Goal: Information Seeking & Learning: Find specific fact

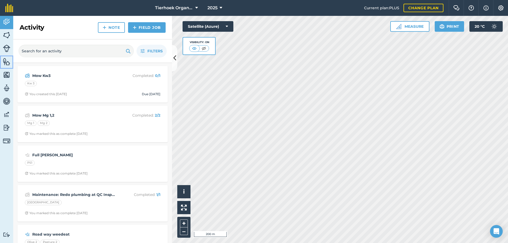
click at [5, 62] on img at bounding box center [6, 62] width 7 height 8
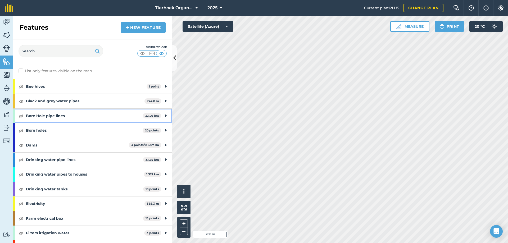
click at [33, 117] on strong "Bore Hole pipe lines" at bounding box center [84, 116] width 117 height 14
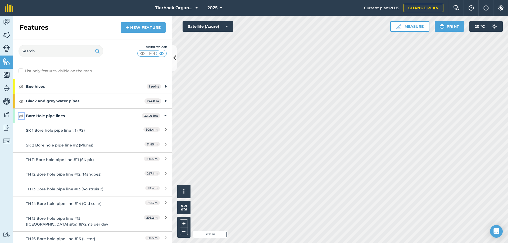
click at [21, 117] on img at bounding box center [21, 116] width 5 height 6
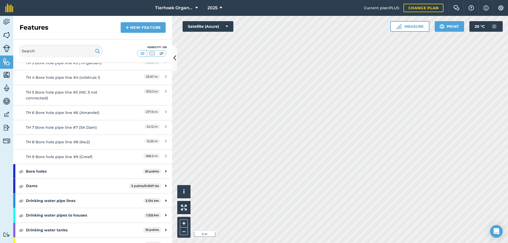
scroll to position [238, 0]
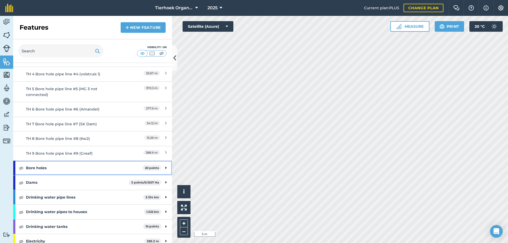
click at [34, 169] on strong "Bore holes" at bounding box center [84, 168] width 117 height 14
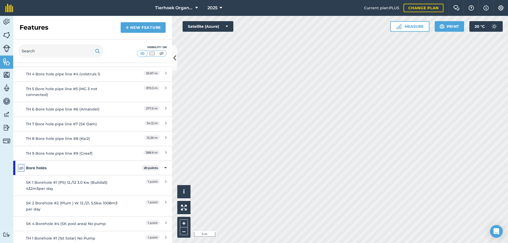
click at [21, 168] on img at bounding box center [21, 168] width 5 height 6
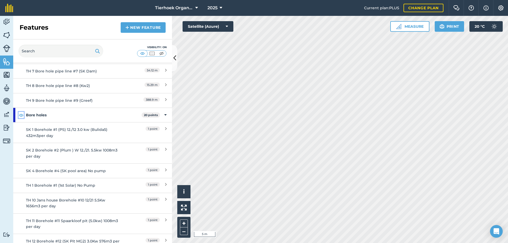
scroll to position [317, 0]
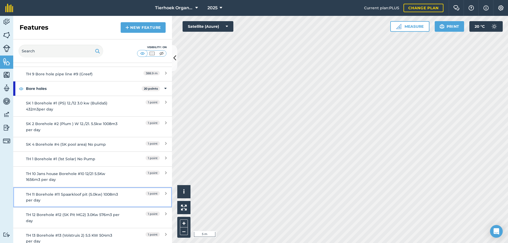
click at [41, 196] on div "TH 11 Borehole #11 Spaarkloof pit (5.0kw) 1008m3 per day" at bounding box center [73, 198] width 94 height 12
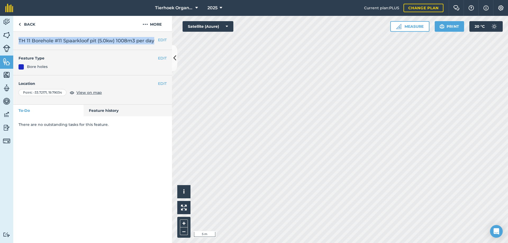
drag, startPoint x: 19, startPoint y: 40, endPoint x: 157, endPoint y: 37, distance: 138.4
click at [157, 37] on h2 "TH 11 Borehole #11 Spaarkloof pit (5.0kw) 1008m3 per day" at bounding box center [93, 40] width 148 height 7
copy h2 "TH 11 Borehole #11 Spaarkloof pit (5.0kw) 1008m3 per day"
drag, startPoint x: 19, startPoint y: 39, endPoint x: 150, endPoint y: 39, distance: 131.7
click at [150, 39] on h2 "TH 12 Borehole #12 (SK Pit MG2) 3.0Kw 576m3 per day" at bounding box center [93, 40] width 148 height 7
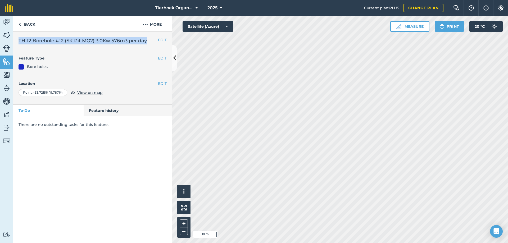
copy h2 "TH 12 Borehole #12 (SK Pit MG2) 3.0Kw 576m3 per day"
drag, startPoint x: 19, startPoint y: 39, endPoint x: 168, endPoint y: 39, distance: 149.7
click at [168, 39] on div "EDIT TH 6 Borehole #6 (Almond) 12./21. 5.5Kw 1008m3 per day" at bounding box center [92, 41] width 159 height 18
copy h2 "TH 6 Borehole #6 (Almond) 12./21. 5.5Kw 1008m3 per day"
drag, startPoint x: 19, startPoint y: 39, endPoint x: 154, endPoint y: 37, distance: 135.2
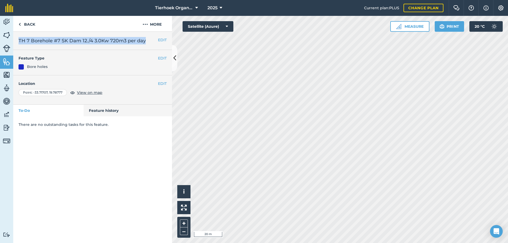
click at [154, 37] on div "EDIT TH 7 Borehole #7 SK Dam 12./4 3.0Kw 720m3 per day" at bounding box center [92, 41] width 159 height 18
copy h2 "TH 7 Borehole #7 SK Dam 12./4 3.0Kw 720m3 per day"
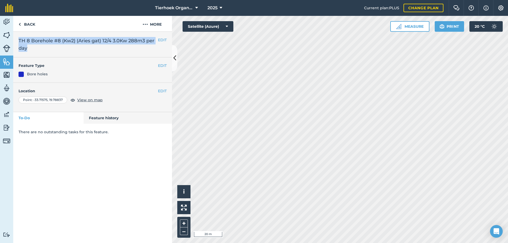
drag, startPoint x: 19, startPoint y: 40, endPoint x: 153, endPoint y: 46, distance: 134.5
click at [153, 46] on h2 "TH 8 Borehole #8 (Kw2) (Aries gat) 12/4 3.0Kw 288m3 per day" at bounding box center [93, 44] width 148 height 15
copy h2 "TH 8 Borehole #8 (Kw2) (Aries gat) 12/4 3.0Kw 288m3 per day"
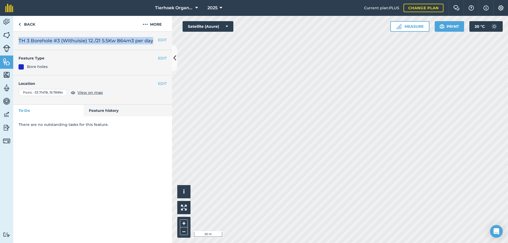
drag, startPoint x: 19, startPoint y: 40, endPoint x: 171, endPoint y: 42, distance: 152.4
click at [171, 42] on div "EDIT TH 3 Borehole #3 (Withuisie) 12./21 5.5Kw 864m3 per day" at bounding box center [92, 41] width 159 height 18
click at [17, 39] on div "EDIT TH 3 Borehole #3 (Withuisie) 12./21 5.5Kw 864m3 per day" at bounding box center [92, 41] width 159 height 18
drag, startPoint x: 19, startPoint y: 39, endPoint x: 154, endPoint y: 39, distance: 135.5
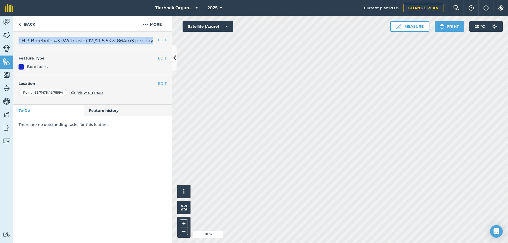
click at [154, 39] on h2 "TH 3 Borehole #3 (Withuisie) 12./21 5.5Kw 864m3 per day" at bounding box center [93, 40] width 148 height 7
copy h2 "TH 3 Borehole #3 (Withuisie) 12./21 5.5Kw 864m3 per day"
drag, startPoint x: 19, startPoint y: 39, endPoint x: 152, endPoint y: 41, distance: 133.1
click at [152, 41] on h2 "TH 13 Borehole #13 (Volstruis 2) 5.5 KW 504m3 per day" at bounding box center [93, 40] width 148 height 7
copy h2 "TH 13 Borehole #13 (Volstruis 2) 5.5 KW 504m3 per day"
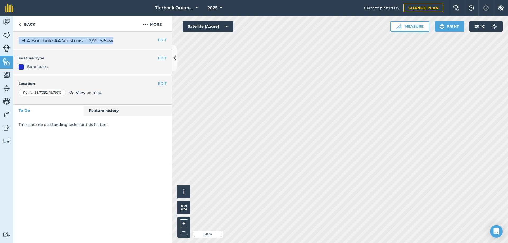
drag, startPoint x: 19, startPoint y: 39, endPoint x: 133, endPoint y: 36, distance: 114.3
click at [133, 36] on div "EDIT TH 4 Borehole #4 Volstruis 1 12/21. 5.5kw" at bounding box center [92, 41] width 159 height 18
copy h2 "TH 4 Borehole #4 Volstruis 1 12/21. 5.5kw"
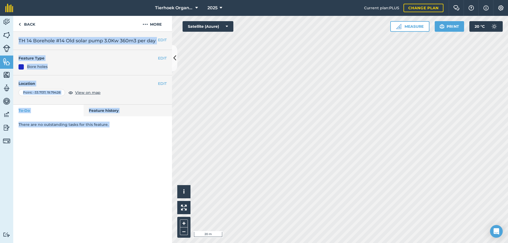
click at [176, 39] on div "Activity Fields Livestock Features Maps Team Vehicles Data Reporting Billing Tu…" at bounding box center [254, 129] width 508 height 227
click at [126, 46] on div "EDIT TH 14 Borehole #14 Old solar pump 3.0Kw 360m3 per day" at bounding box center [92, 41] width 159 height 18
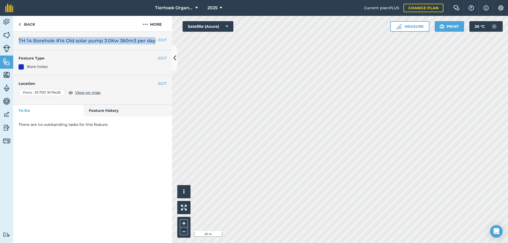
drag, startPoint x: 19, startPoint y: 40, endPoint x: 155, endPoint y: 40, distance: 136.2
click at [155, 40] on h2 "TH 14 Borehole #14 Old solar pump 3.0Kw 360m3 per day" at bounding box center [93, 40] width 148 height 7
copy h2 "TH 14 Borehole #14 Old solar pump 3.0Kw 360m3 per day"
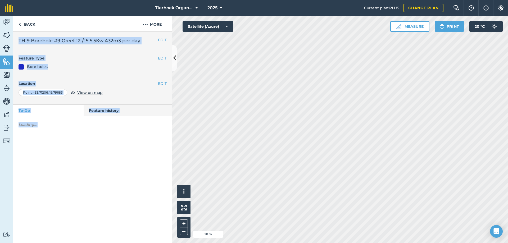
click at [176, 41] on div "Activity Fields Livestock Features Maps Team Vehicles Data Reporting Billing Tu…" at bounding box center [254, 129] width 508 height 227
click at [113, 54] on div "EDIT Feature Type Bore holes" at bounding box center [92, 62] width 159 height 25
drag, startPoint x: 19, startPoint y: 40, endPoint x: 145, endPoint y: 38, distance: 125.9
click at [145, 38] on h2 "TH 9 Borehole #9 Greef 12./15 5.5Kw 432m3 per day" at bounding box center [93, 40] width 148 height 7
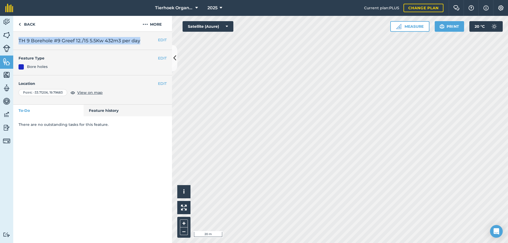
copy h2 "TH 9 Borehole #9 Greef 12./15 5.5Kw 432m3 per day"
drag, startPoint x: 20, startPoint y: 39, endPoint x: 154, endPoint y: 38, distance: 134.9
click at [154, 38] on h2 "TH 16 Borehole #16 (Old Lister) 3.0Kw 360m3 per day" at bounding box center [93, 40] width 148 height 7
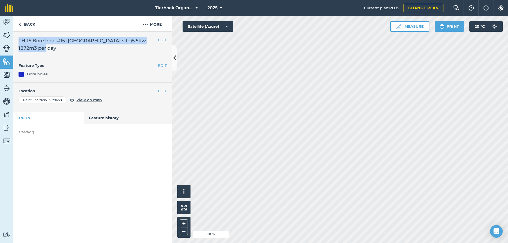
drag, startPoint x: 19, startPoint y: 39, endPoint x: 81, endPoint y: 47, distance: 62.8
click at [81, 47] on h2 "TH 15 Bore hole #15 ([GEOGRAPHIC_DATA] site)5.5Kw 1872m3 per day" at bounding box center [93, 44] width 148 height 15
drag, startPoint x: 19, startPoint y: 40, endPoint x: 66, endPoint y: 49, distance: 47.9
click at [66, 49] on h2 "TH 10 Jans house Borehole #10 12/21 5.5Kw 1656m3 per day" at bounding box center [93, 44] width 148 height 15
click at [20, 24] on img at bounding box center [20, 24] width 2 height 6
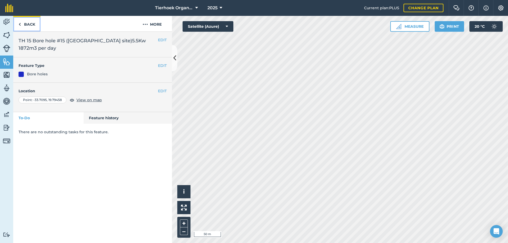
click at [28, 22] on link "Back" at bounding box center [26, 24] width 27 height 16
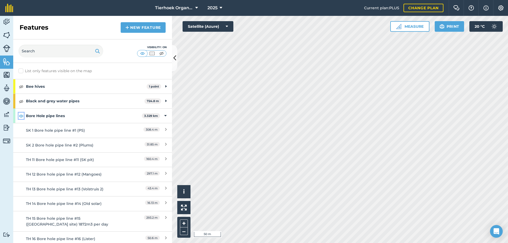
click at [19, 115] on img at bounding box center [21, 116] width 5 height 6
click at [164, 116] on icon at bounding box center [165, 116] width 2 height 6
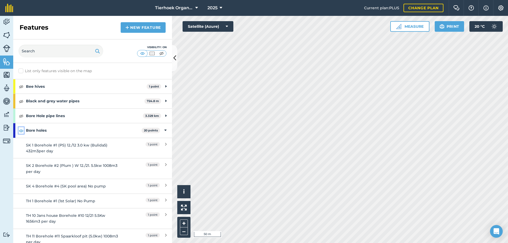
click at [22, 131] on img at bounding box center [21, 131] width 5 height 6
click at [163, 130] on div "Bore holes 20 points" at bounding box center [92, 130] width 159 height 14
